Goal: Find specific page/section: Find specific page/section

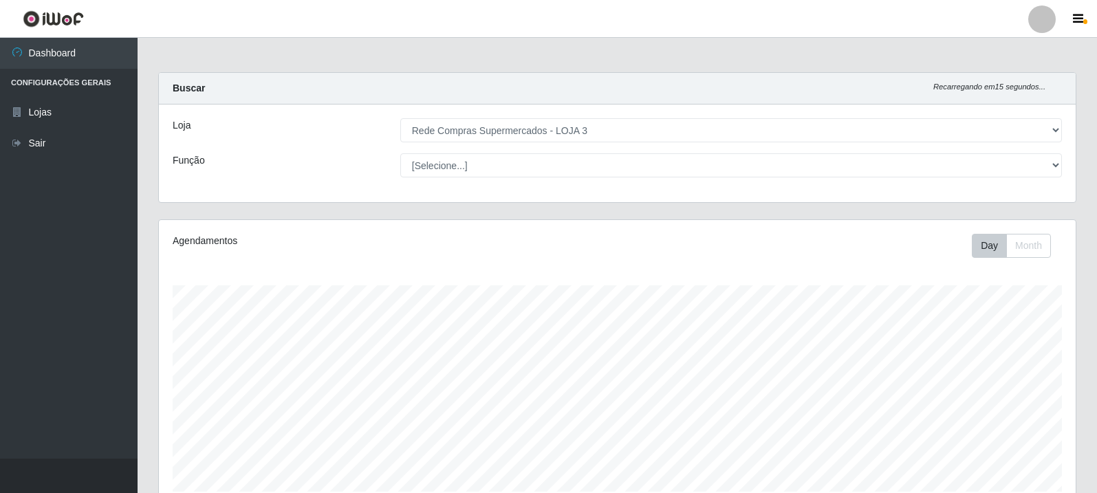
select select "162"
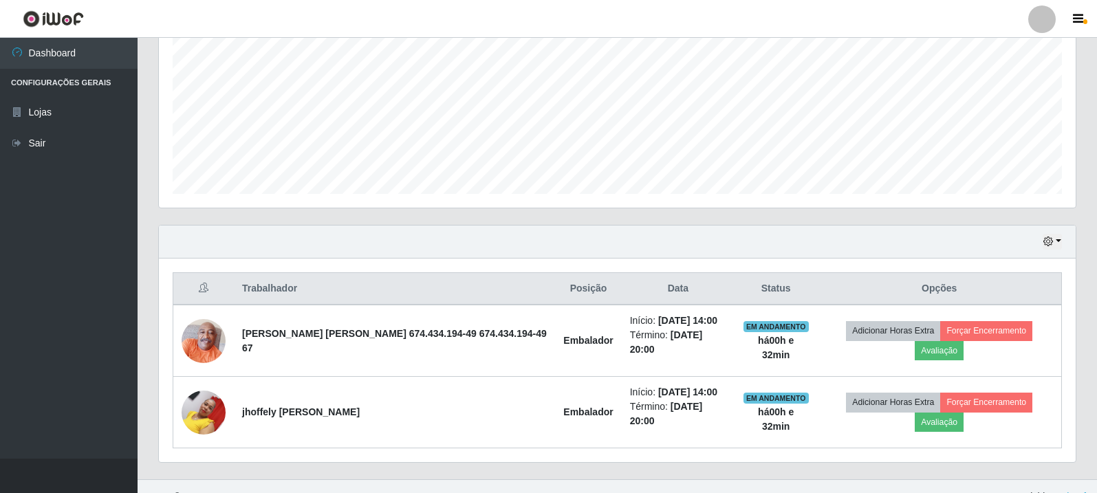
scroll to position [285, 917]
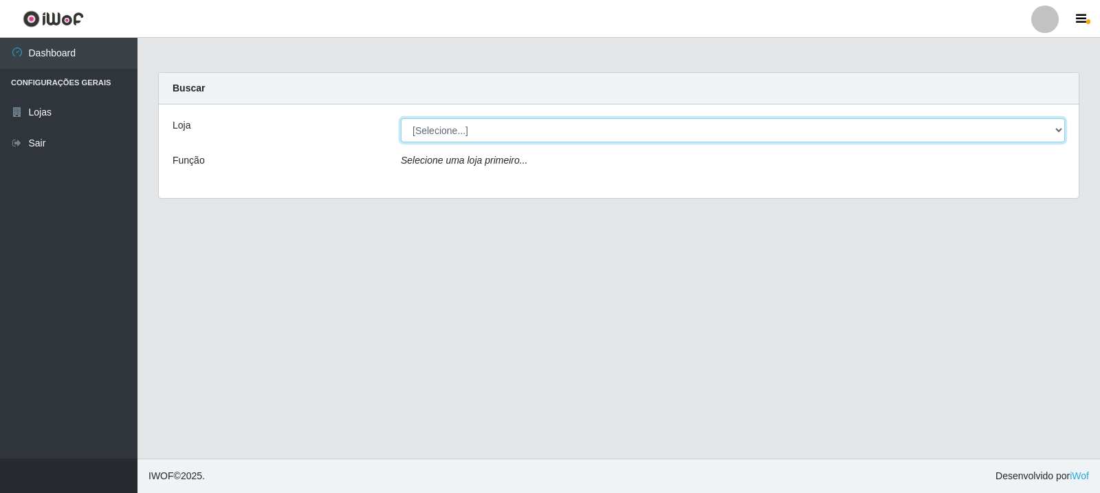
click at [609, 135] on select "[Selecione...] Rede Compras Supermercados - LOJA 3" at bounding box center [733, 130] width 664 height 24
select select "162"
click at [401, 118] on select "[Selecione...] Rede Compras Supermercados - LOJA 3" at bounding box center [733, 130] width 664 height 24
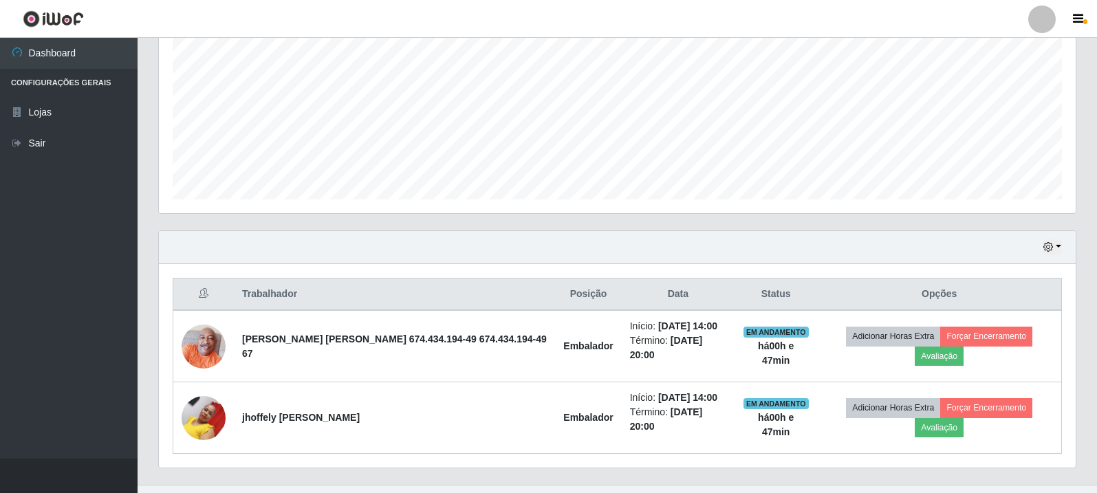
scroll to position [298, 0]
